Goal: Task Accomplishment & Management: Manage account settings

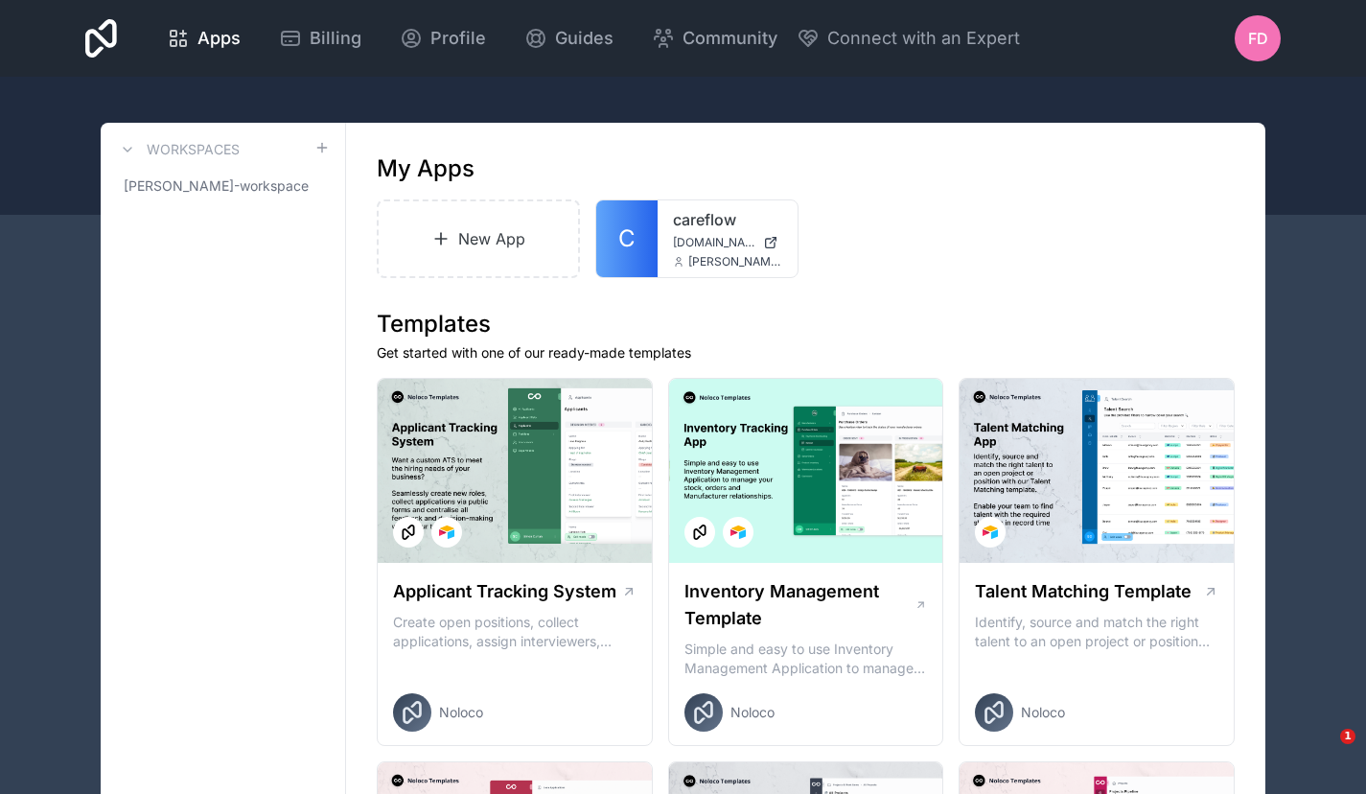
click at [1265, 36] on span "FD" at bounding box center [1258, 38] width 20 height 23
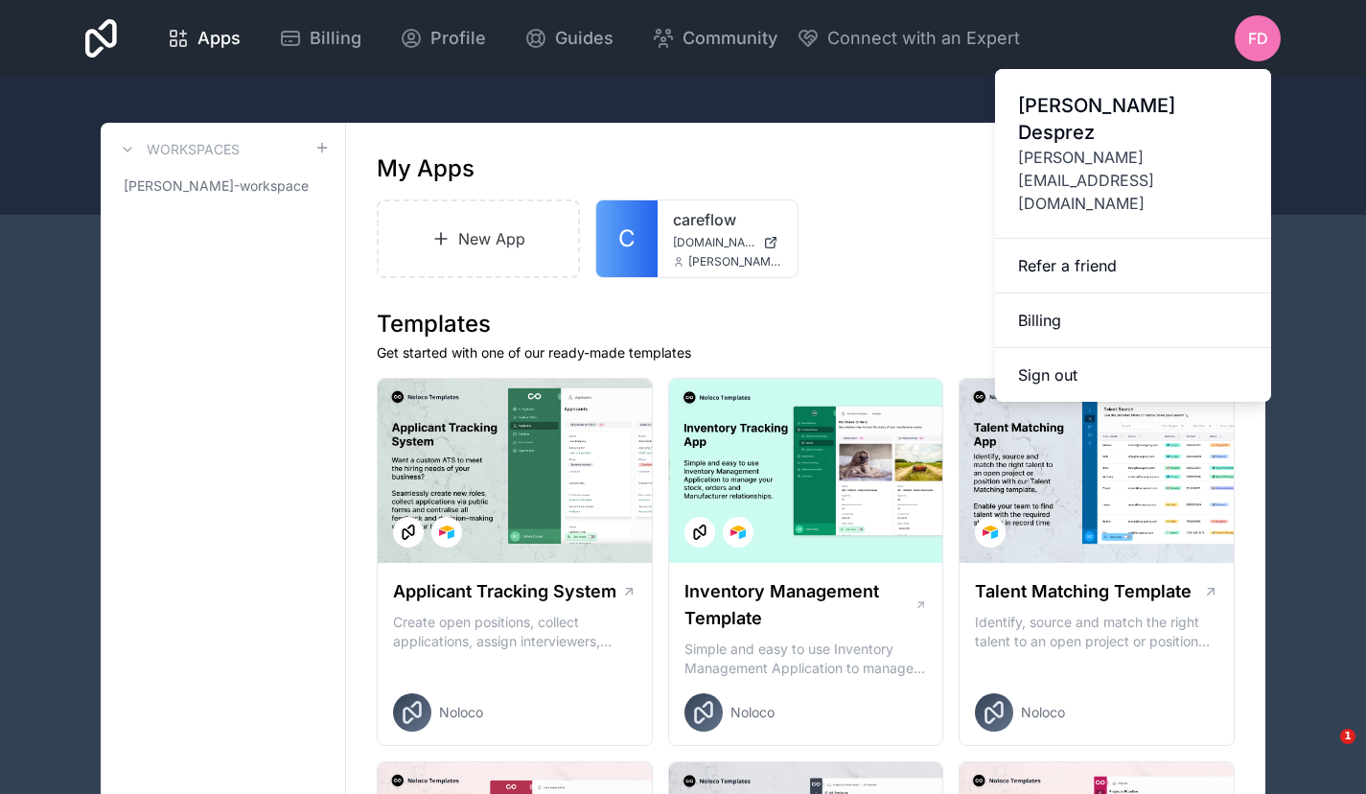
click at [1185, 293] on link "Billing" at bounding box center [1133, 320] width 276 height 55
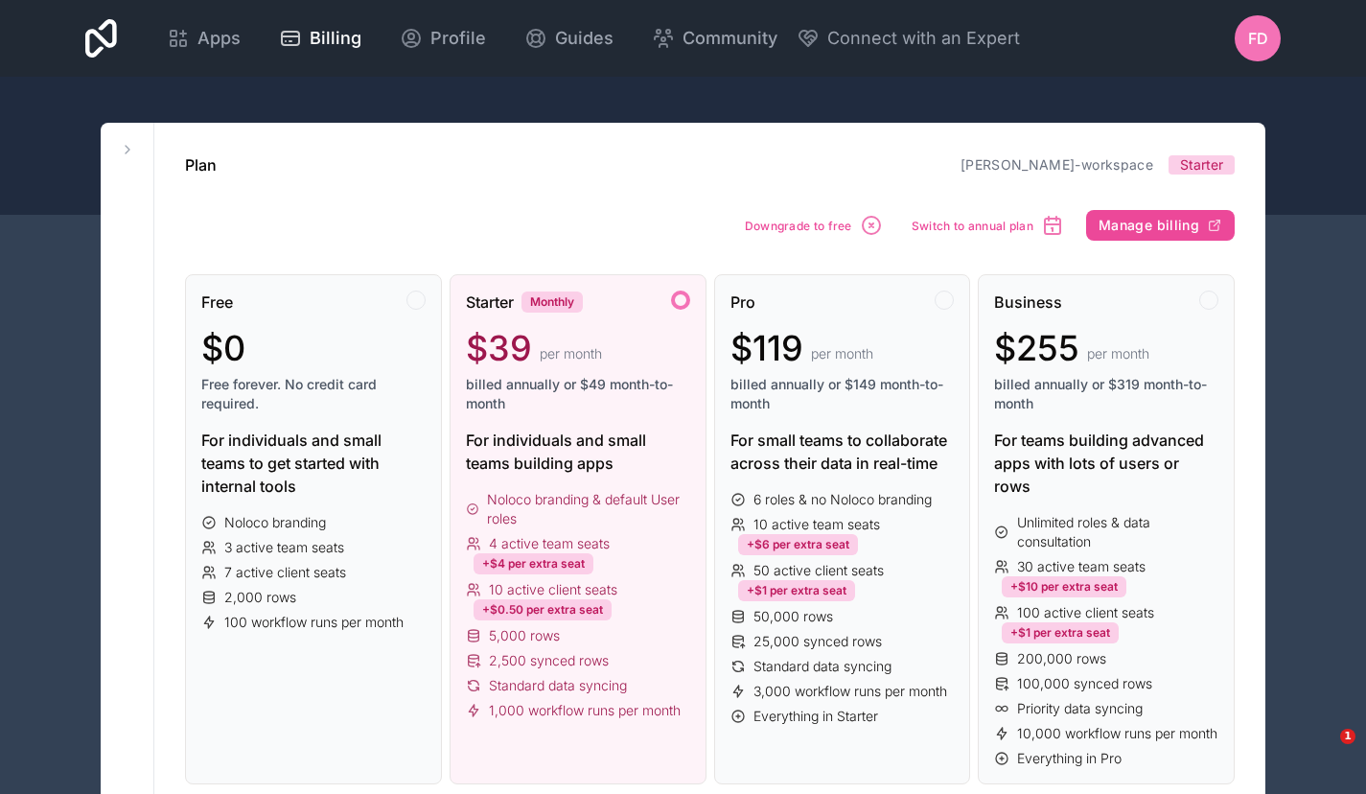
click at [222, 37] on span "Apps" at bounding box center [218, 38] width 43 height 27
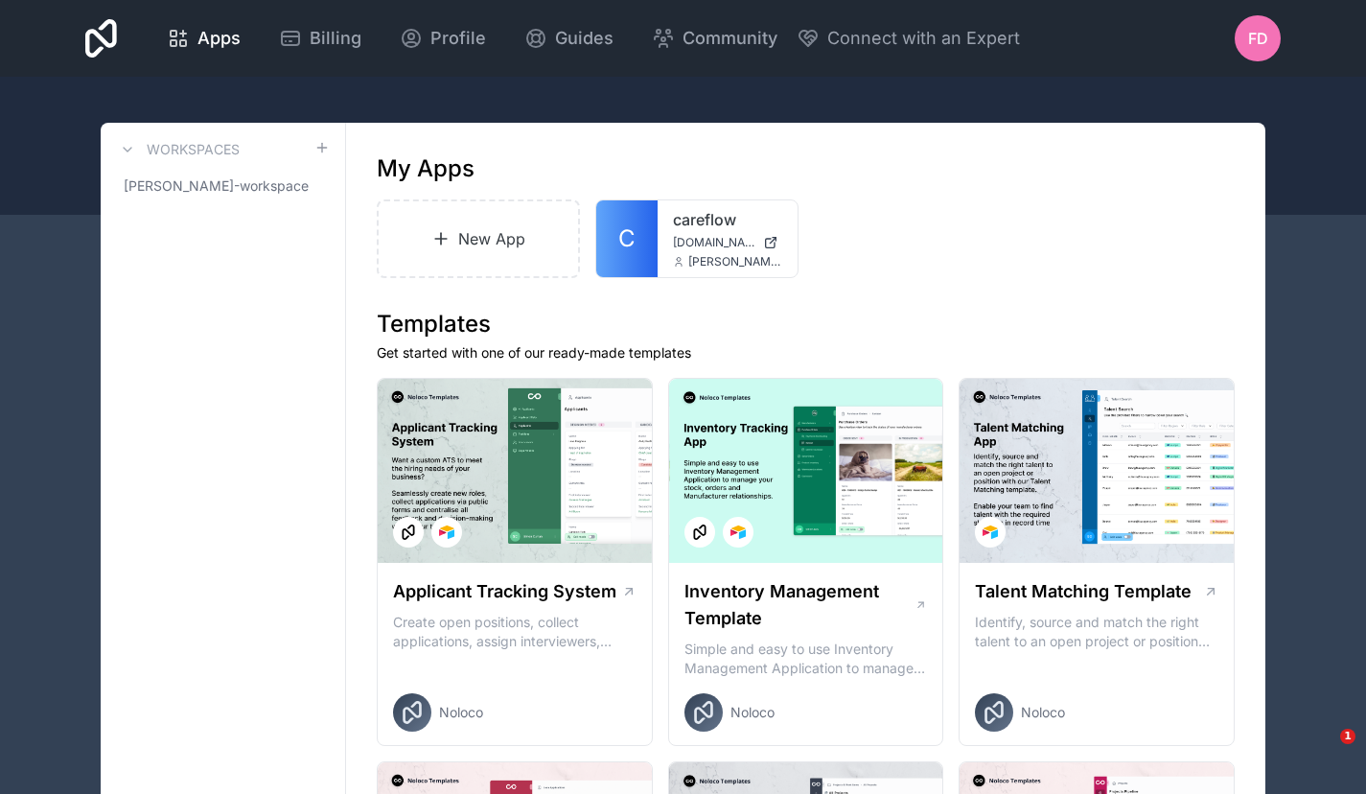
click at [310, 36] on span "Billing" at bounding box center [336, 38] width 52 height 27
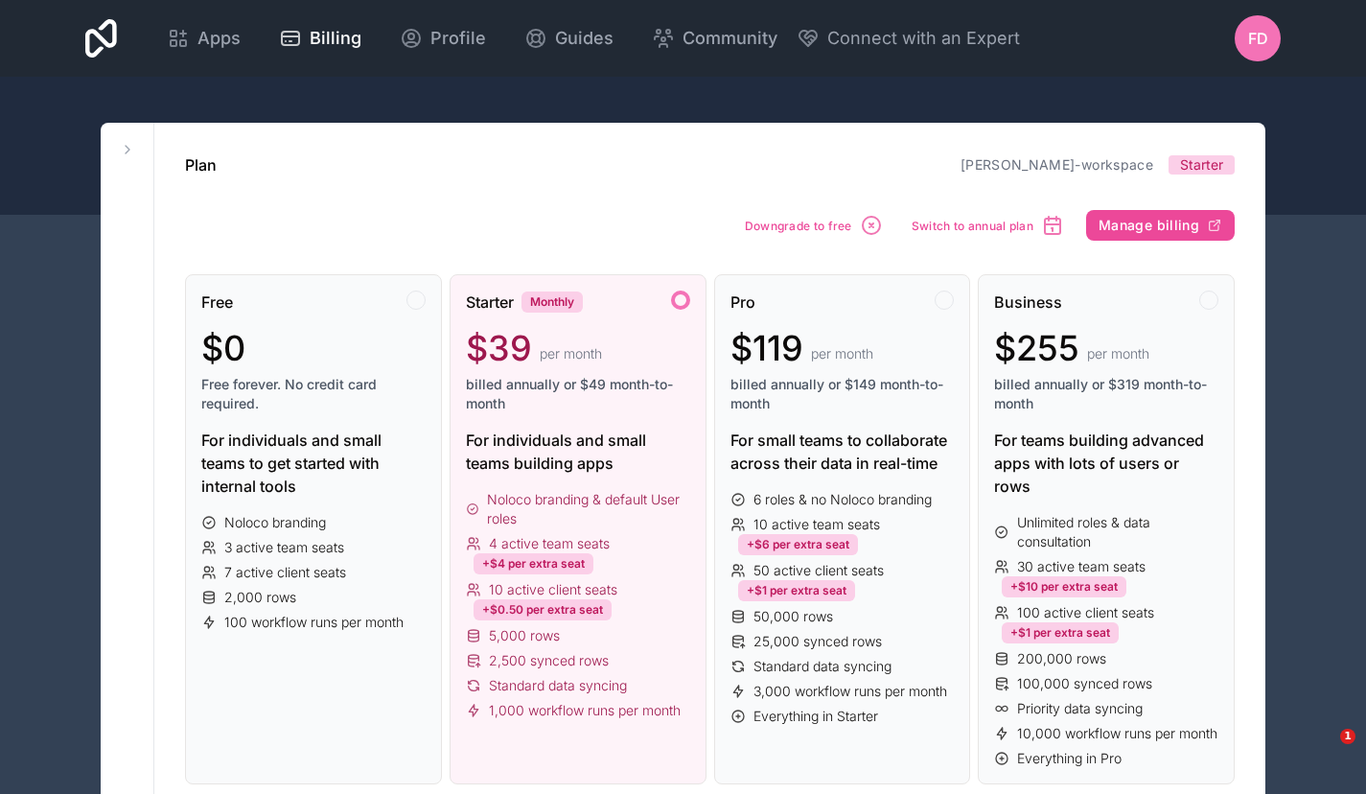
click at [1199, 166] on span "Starter" at bounding box center [1201, 164] width 43 height 19
click at [1150, 223] on span "Manage billing" at bounding box center [1148, 225] width 101 height 17
